Goal: Task Accomplishment & Management: Use online tool/utility

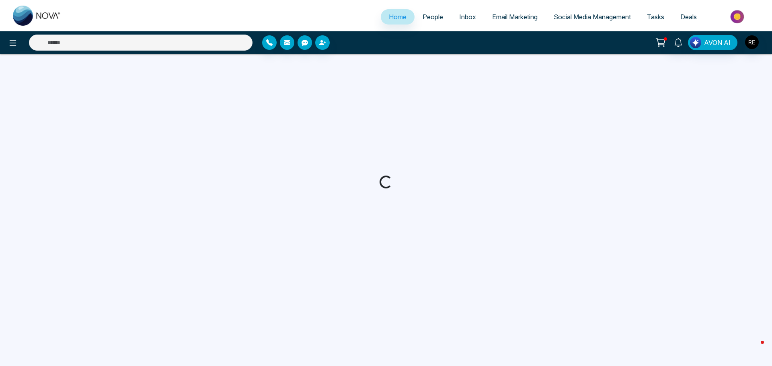
select select "*"
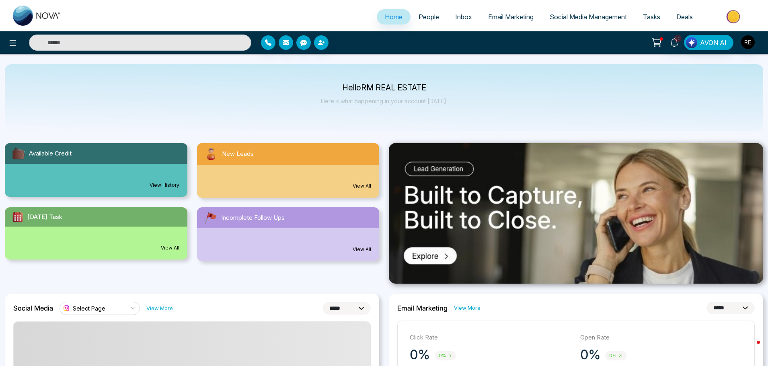
click at [577, 16] on span "Social Media Management" at bounding box center [588, 17] width 77 height 8
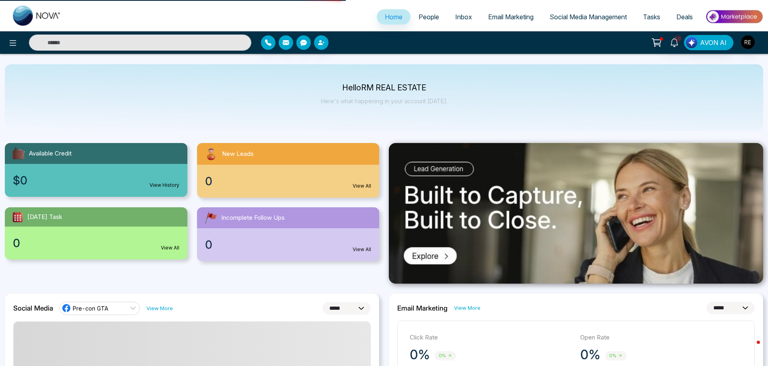
click at [565, 19] on span "Social Media Management" at bounding box center [588, 17] width 77 height 8
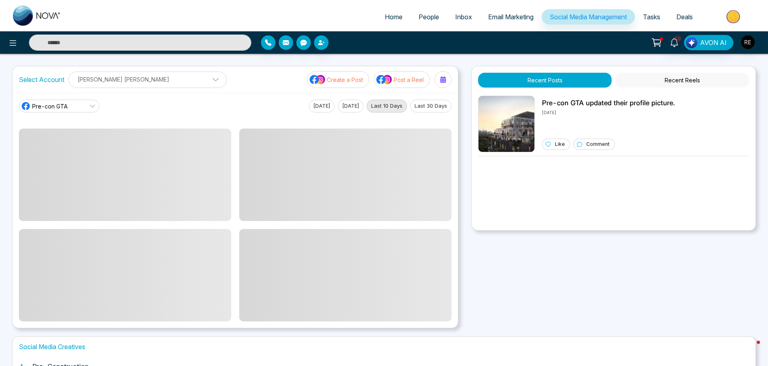
click at [353, 81] on p "Create a Post" at bounding box center [345, 80] width 36 height 8
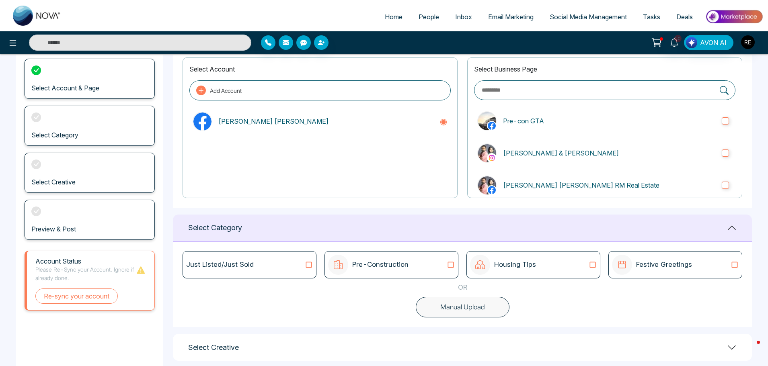
scroll to position [62, 0]
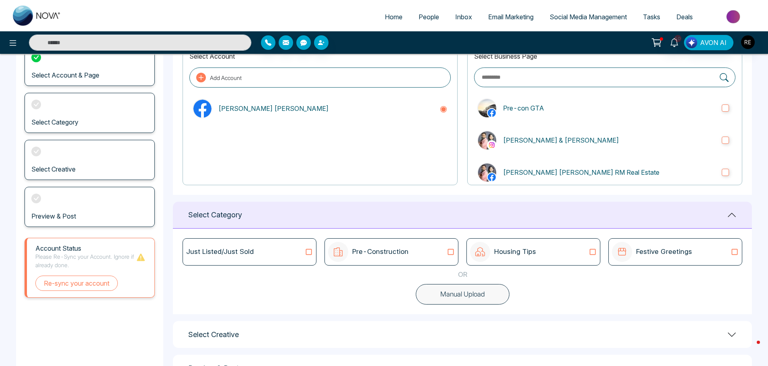
click at [395, 256] on p "Pre-Construction" at bounding box center [380, 252] width 56 height 10
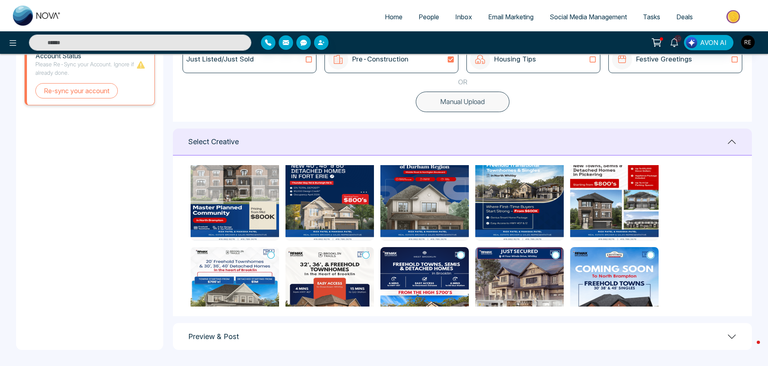
scroll to position [0, 0]
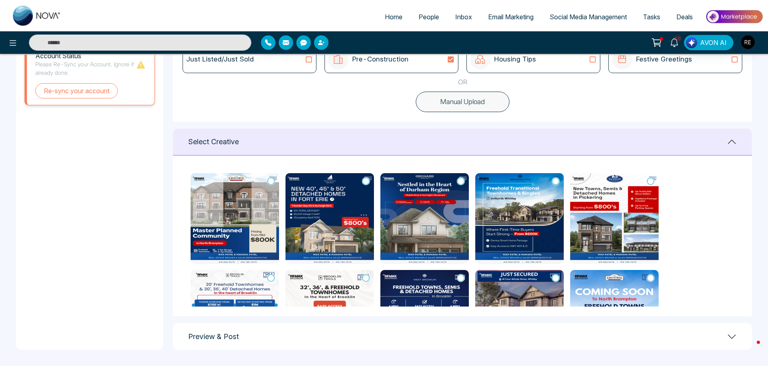
click at [270, 181] on icon at bounding box center [270, 181] width 7 height 8
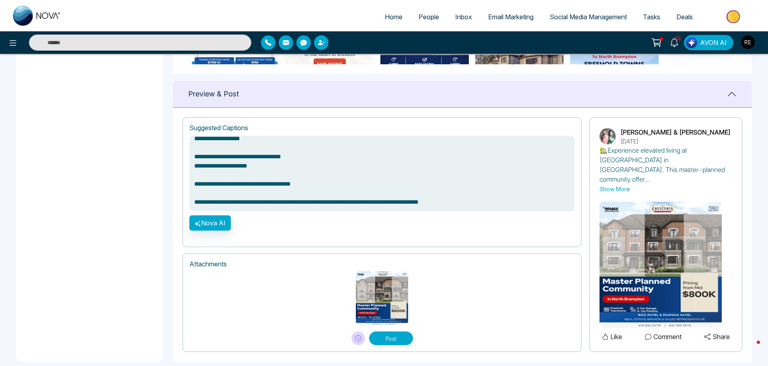
scroll to position [499, 0]
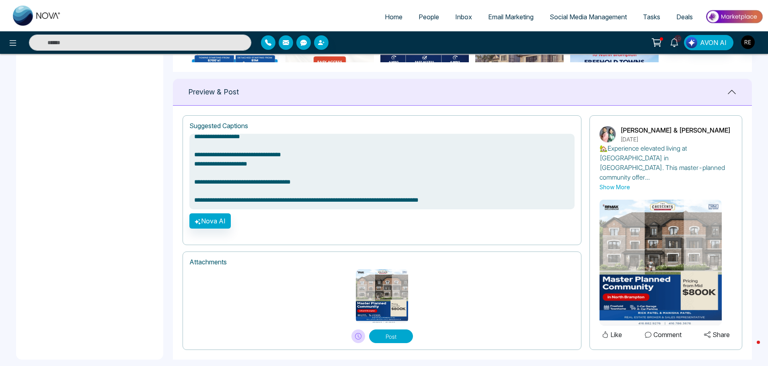
click at [390, 330] on button "Post" at bounding box center [391, 337] width 44 height 14
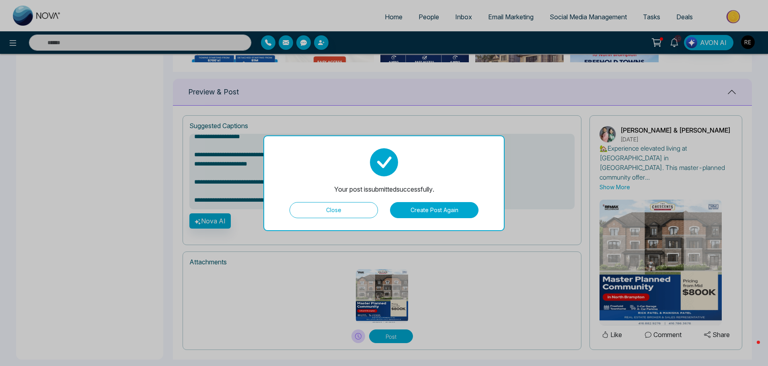
type textarea "**********"
click at [329, 209] on button "Close" at bounding box center [333, 210] width 88 height 16
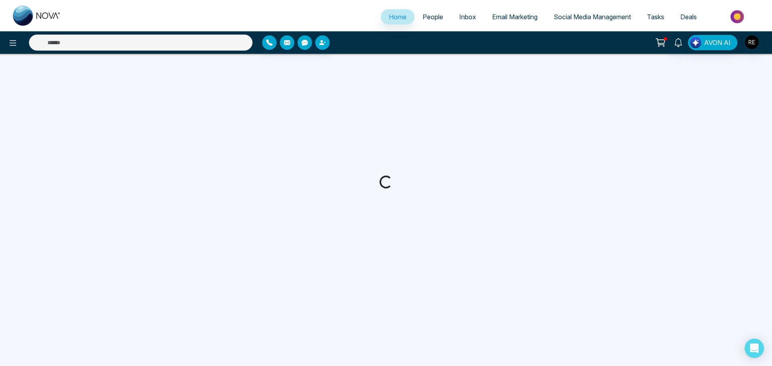
select select "*"
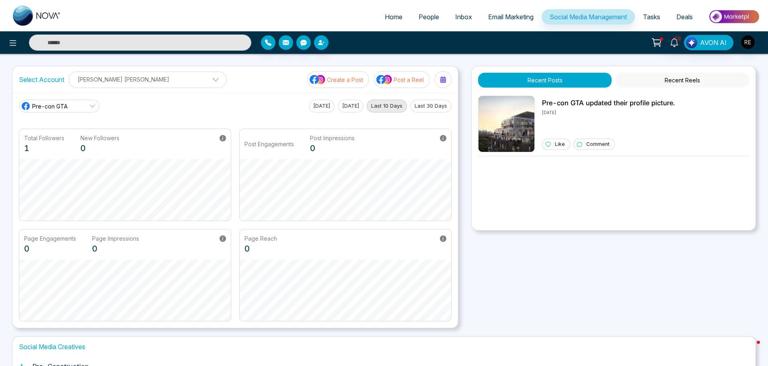
click at [92, 105] on icon at bounding box center [92, 106] width 6 height 6
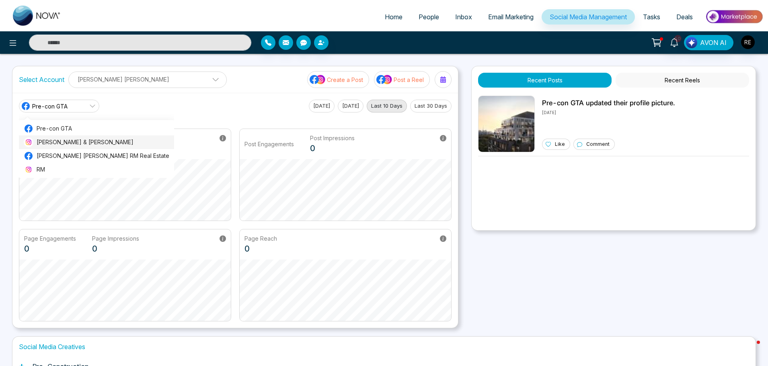
click at [54, 147] on span "[PERSON_NAME] & [PERSON_NAME]" at bounding box center [103, 142] width 133 height 9
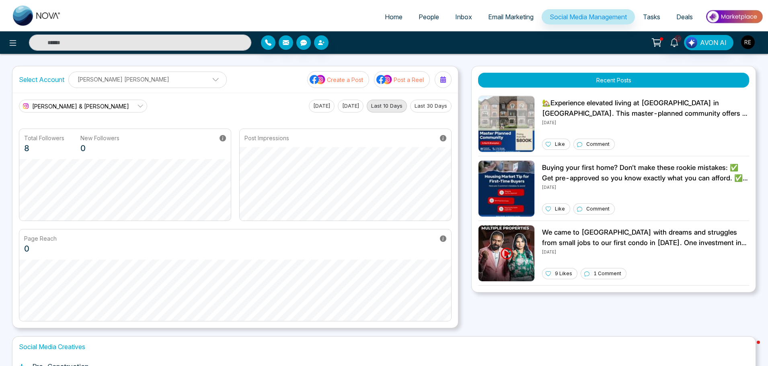
click at [354, 84] on button "Create a Post" at bounding box center [338, 79] width 62 height 17
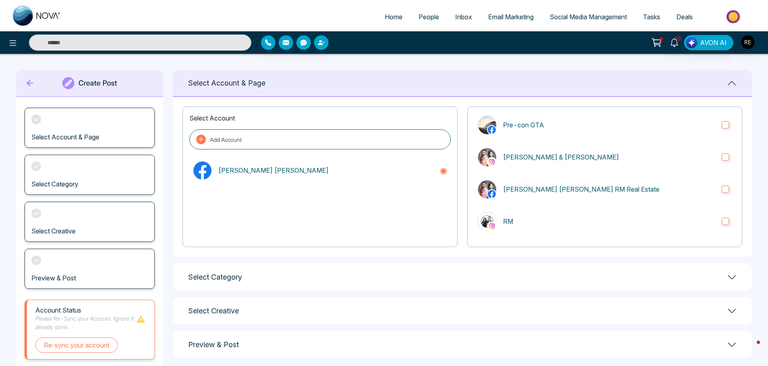
scroll to position [45, 0]
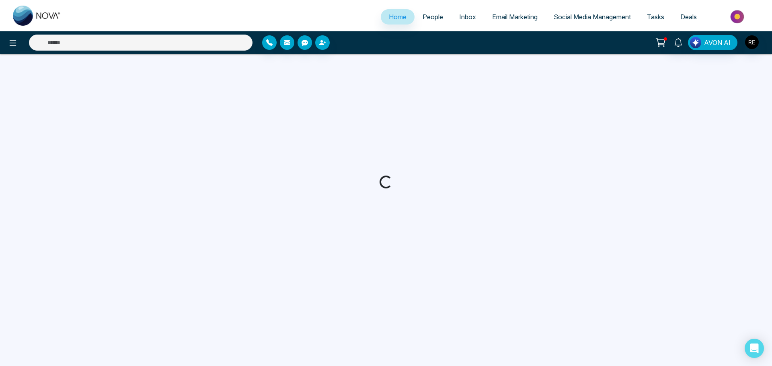
select select "*"
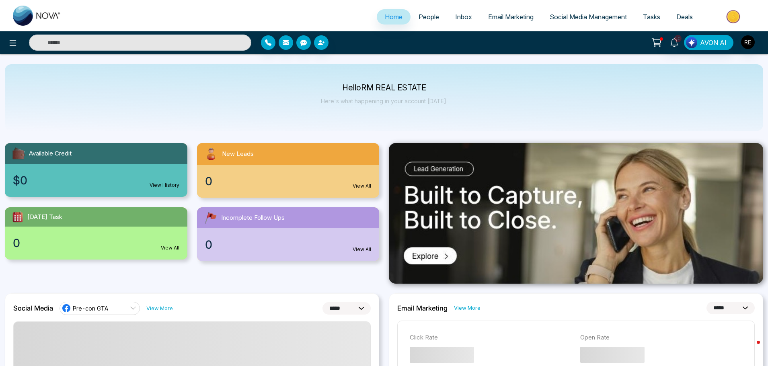
click at [558, 22] on link "Social Media Management" at bounding box center [588, 16] width 93 height 15
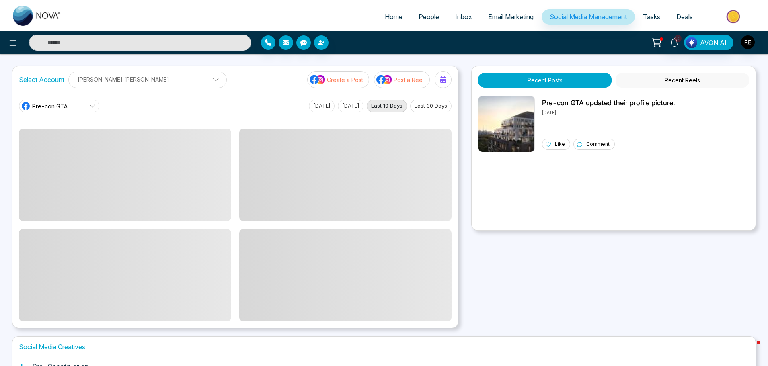
click at [94, 107] on icon at bounding box center [92, 106] width 6 height 6
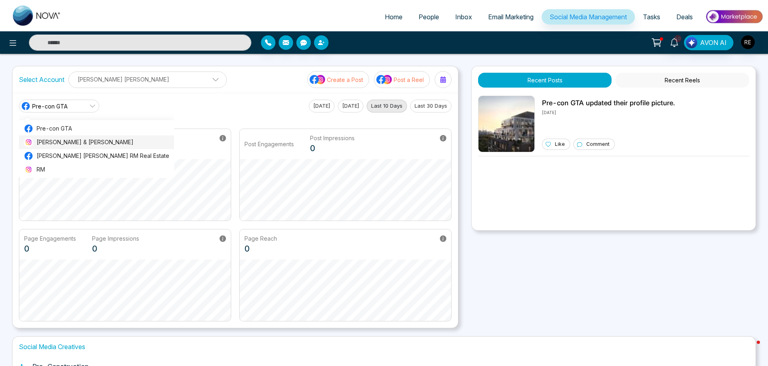
click at [60, 143] on span "[PERSON_NAME] & [PERSON_NAME]" at bounding box center [103, 142] width 133 height 9
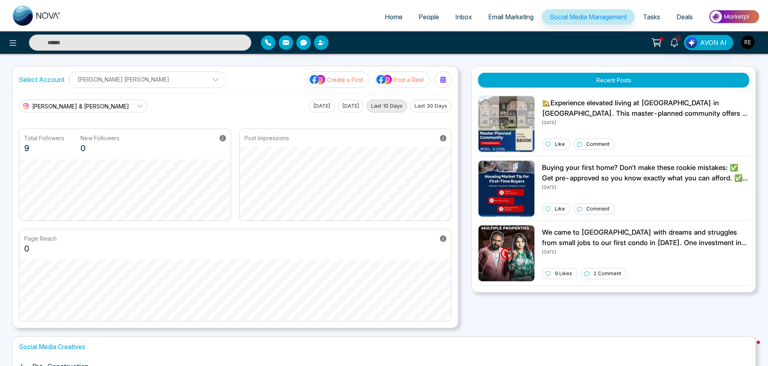
click at [317, 78] on img at bounding box center [318, 79] width 16 height 10
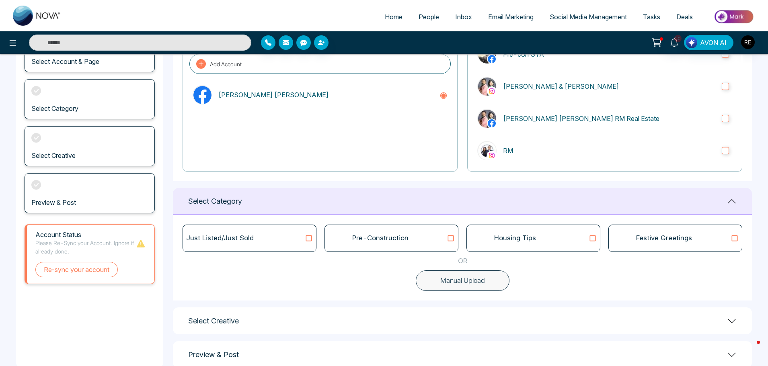
scroll to position [94, 0]
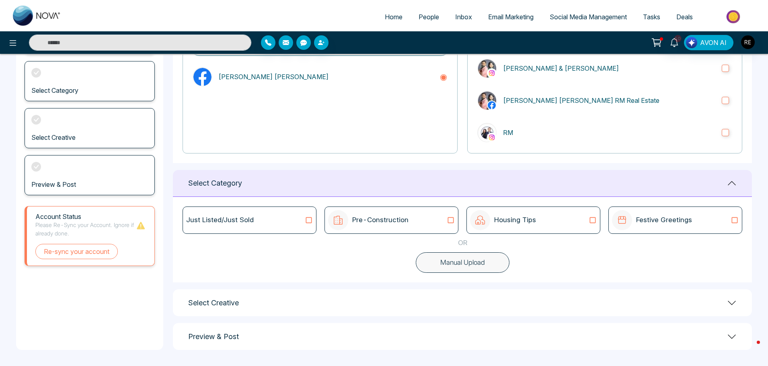
click at [364, 221] on p "Pre-Construction" at bounding box center [380, 220] width 56 height 10
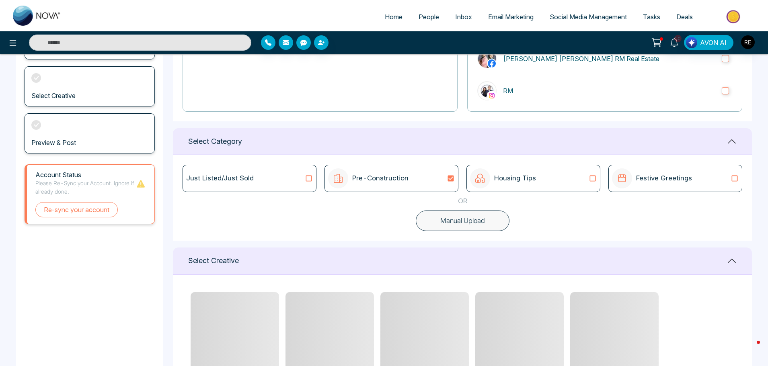
scroll to position [214, 0]
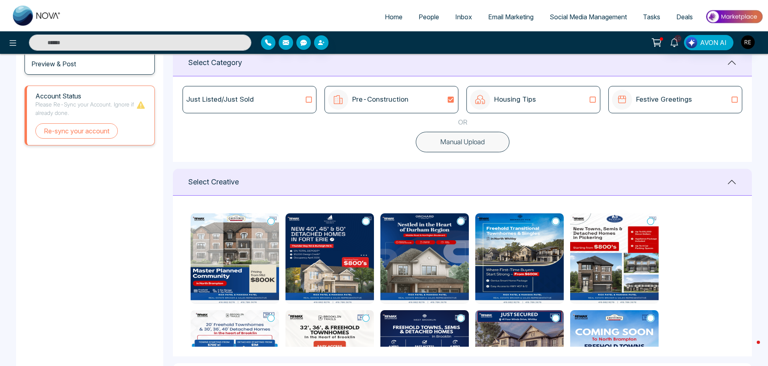
click at [268, 223] on icon at bounding box center [270, 221] width 7 height 8
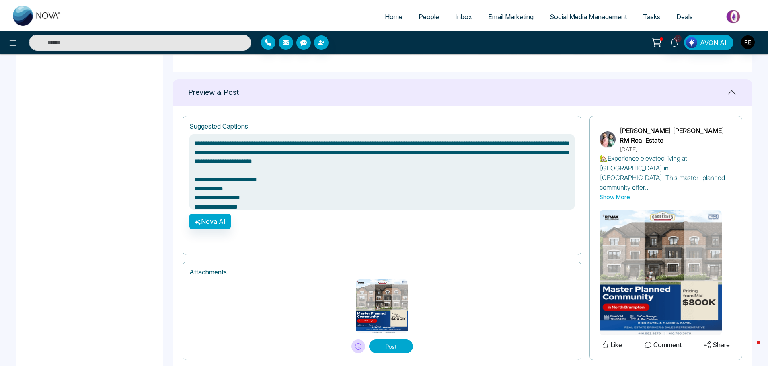
scroll to position [499, 0]
click at [384, 339] on button "Post" at bounding box center [391, 346] width 44 height 14
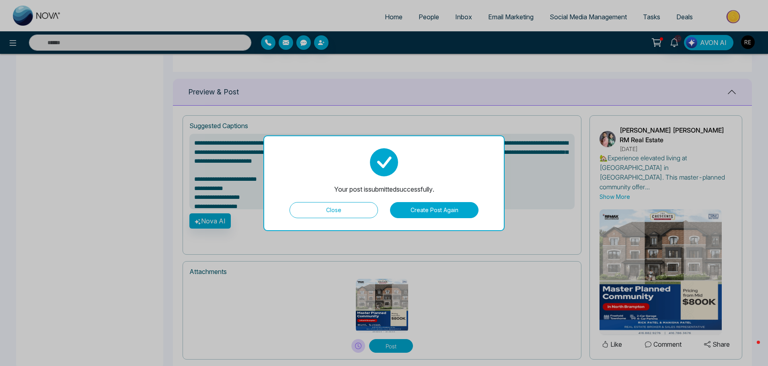
type textarea "**********"
click at [353, 213] on button "Close" at bounding box center [333, 210] width 88 height 16
